Goal: Information Seeking & Learning: Learn about a topic

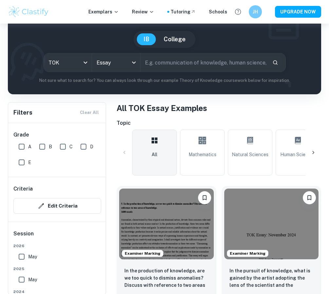
scroll to position [58, 0]
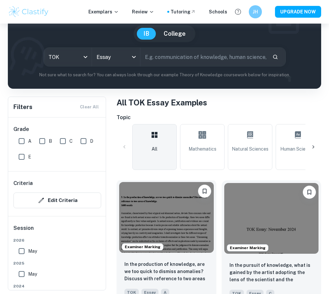
click at [179, 224] on img at bounding box center [166, 217] width 95 height 71
